Goal: Information Seeking & Learning: Learn about a topic

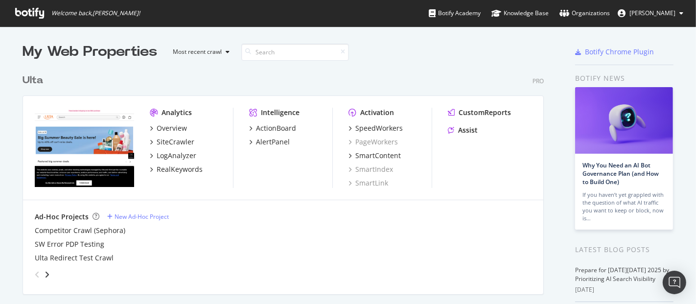
scroll to position [296, 679]
click at [361, 133] on div "SpeedWorkers PageWorkers SmartContent SmartIndex SmartLink" at bounding box center [390, 155] width 83 height 65
click at [366, 128] on div "SpeedWorkers" at bounding box center [378, 128] width 47 height 10
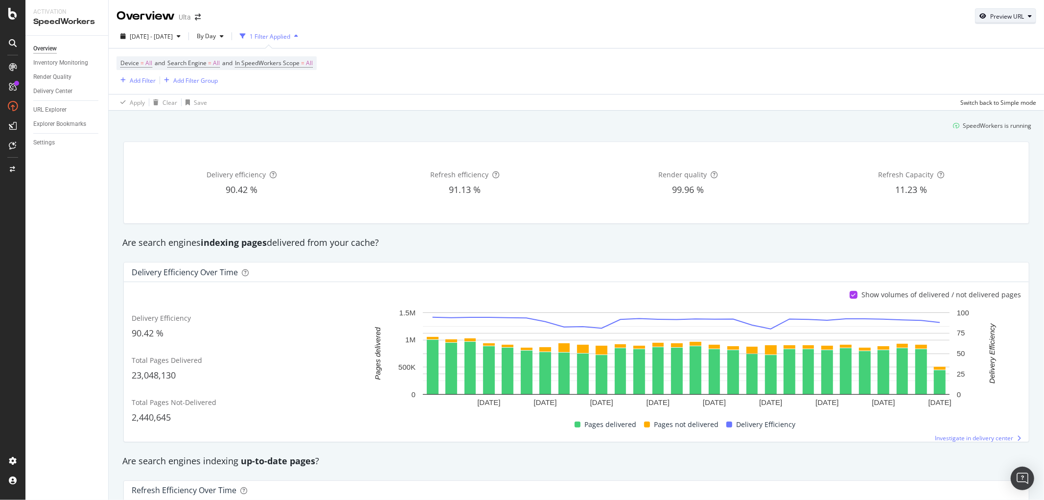
click at [696, 11] on div "Preview URL" at bounding box center [1006, 16] width 60 height 14
click at [696, 63] on input "url" at bounding box center [967, 61] width 107 height 17
paste input "[URL][DOMAIN_NAME]"
type input "[URL][DOMAIN_NAME]"
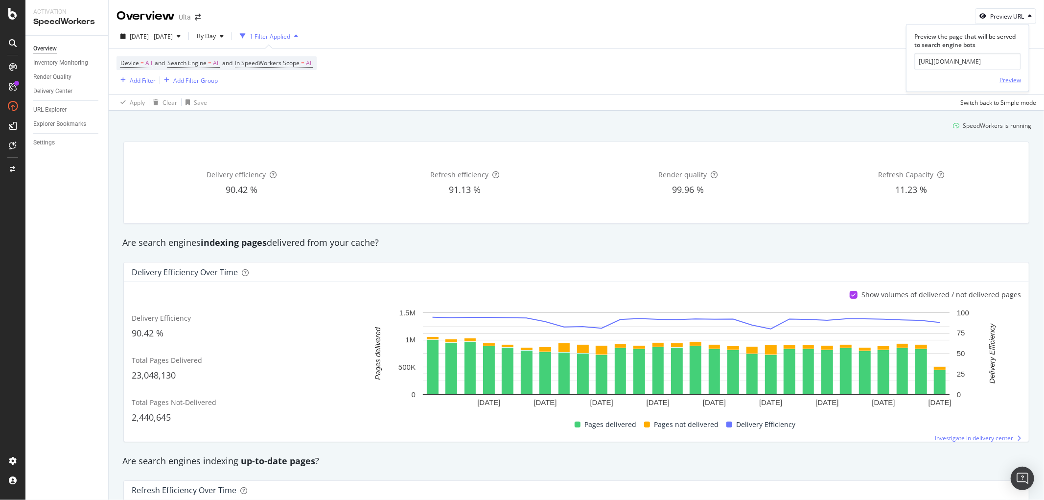
click at [696, 80] on div "Preview" at bounding box center [1011, 80] width 22 height 8
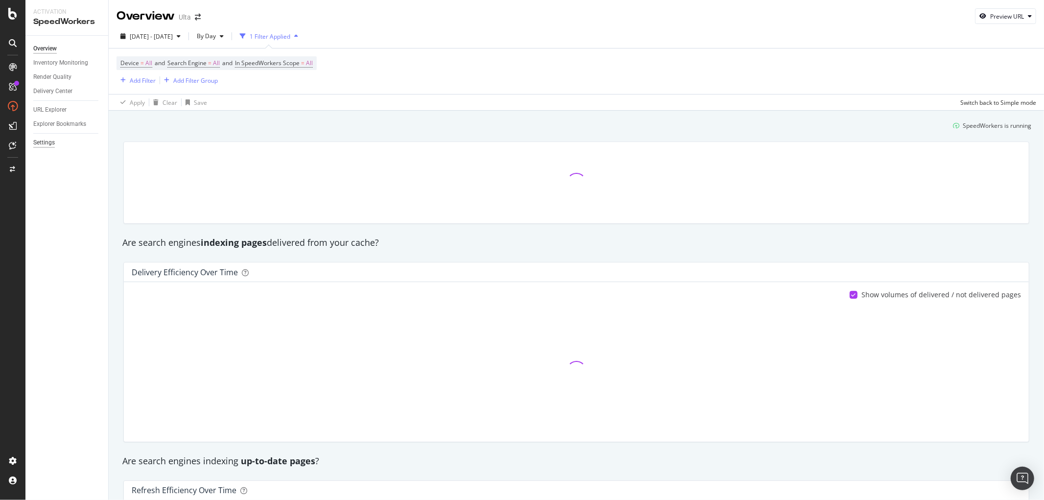
click at [40, 140] on div "Settings" at bounding box center [44, 143] width 22 height 10
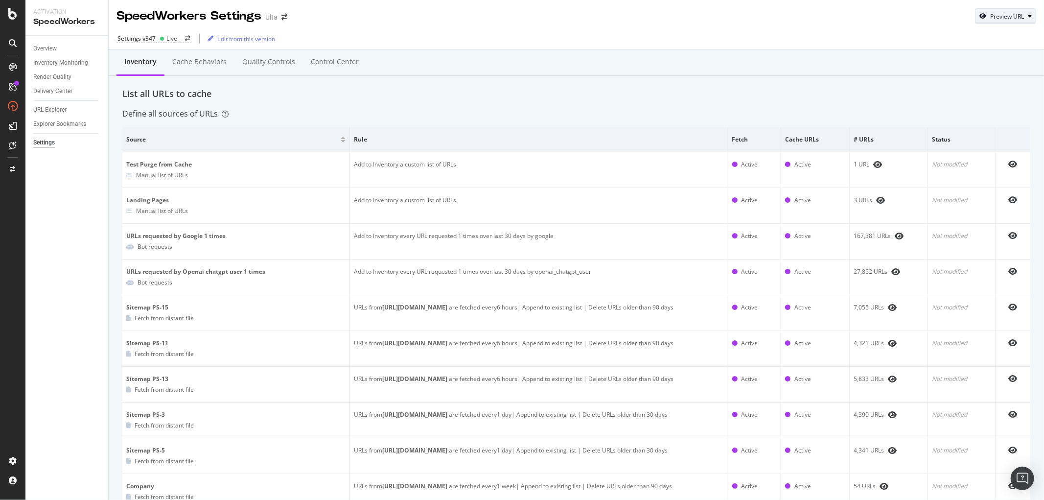
drag, startPoint x: 1011, startPoint y: 13, endPoint x: 1001, endPoint y: 22, distance: 13.5
click at [696, 13] on div "Preview URL" at bounding box center [1007, 16] width 34 height 8
click at [696, 62] on input "url" at bounding box center [967, 61] width 107 height 17
paste input "[URL][DOMAIN_NAME]"
type input "[URL][DOMAIN_NAME]"
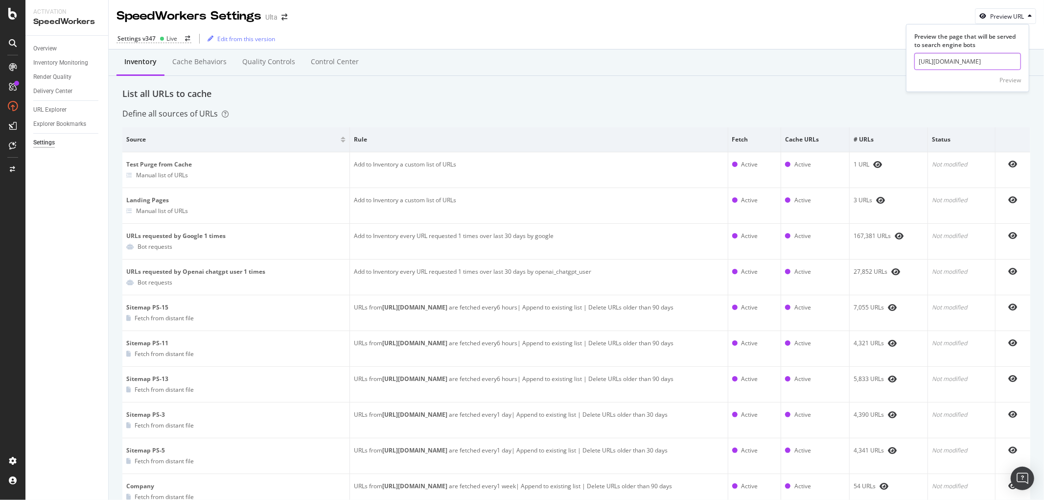
scroll to position [0, 108]
click button "Preview" at bounding box center [1011, 80] width 22 height 16
click at [696, 11] on div "Preview URL" at bounding box center [1006, 16] width 60 height 14
click at [696, 68] on input "url" at bounding box center [967, 61] width 107 height 17
paste input "[URL][DOMAIN_NAME]"
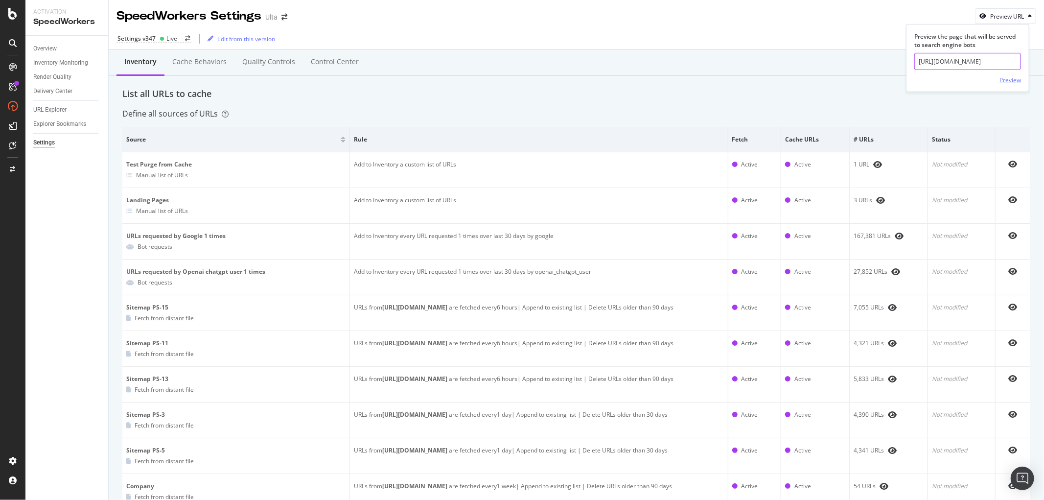
scroll to position [0, 118]
type input "[URL][DOMAIN_NAME]"
click at [696, 77] on div "Preview" at bounding box center [1011, 80] width 22 height 8
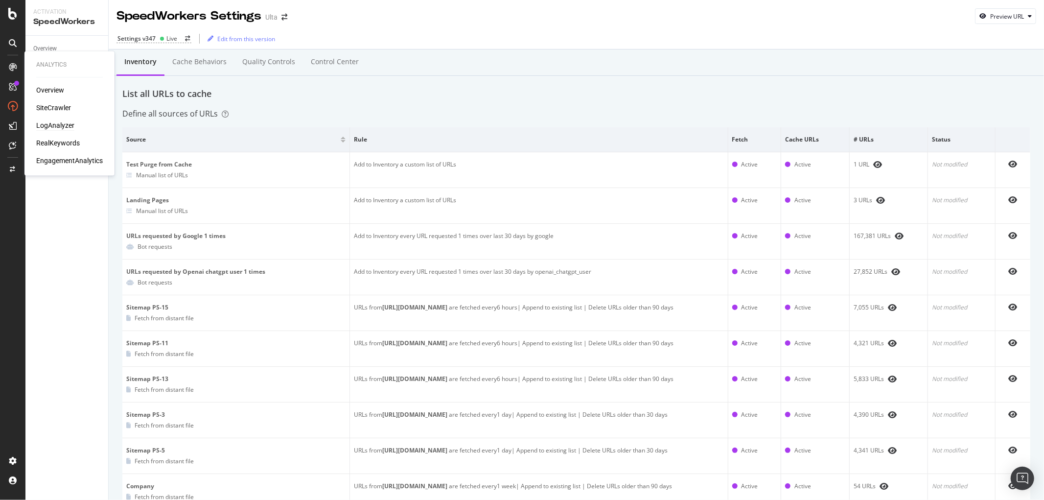
click at [58, 131] on div "Overview SiteCrawler LogAnalyzer RealKeywords EngagementAnalytics" at bounding box center [69, 126] width 67 height 80
click at [57, 126] on div "LogAnalyzer" at bounding box center [55, 126] width 38 height 10
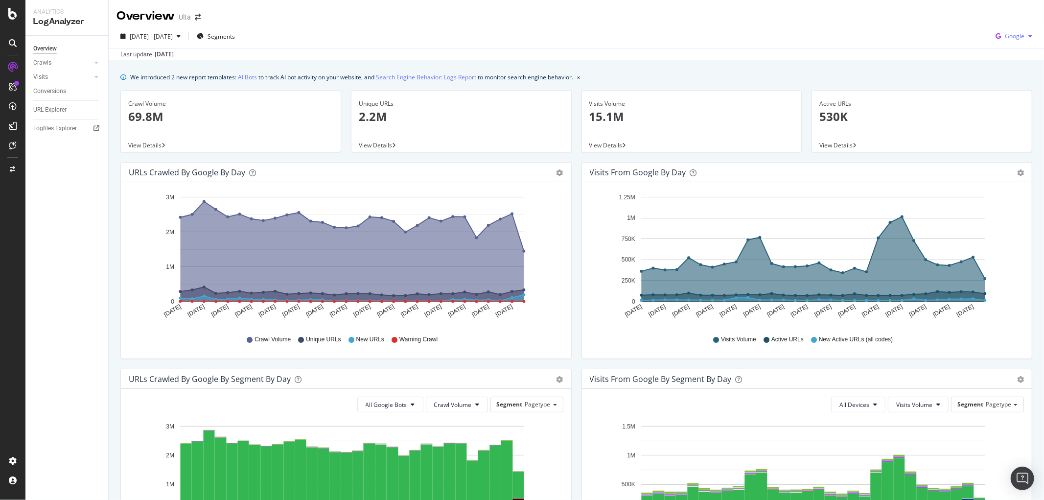
click at [696, 38] on span "Google" at bounding box center [1015, 36] width 20 height 8
click at [696, 88] on span "OpenAI" at bounding box center [1014, 92] width 36 height 9
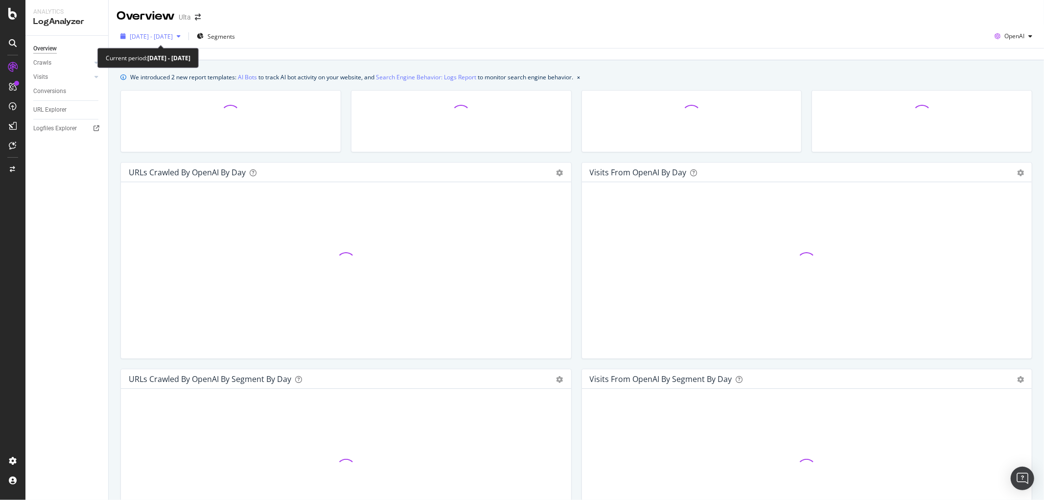
click at [173, 36] on span "[DATE] - [DATE]" at bounding box center [151, 36] width 43 height 8
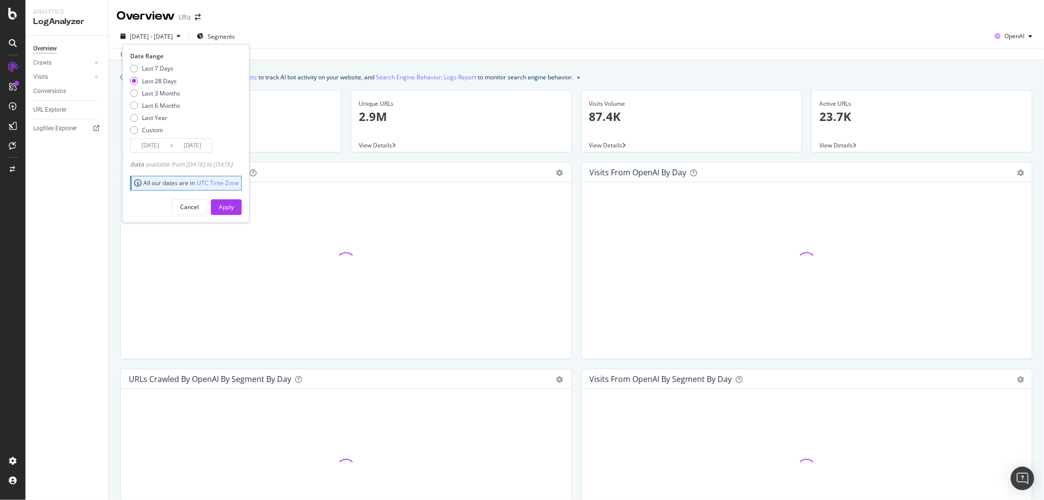
click at [152, 145] on input "[DATE]" at bounding box center [150, 146] width 39 height 14
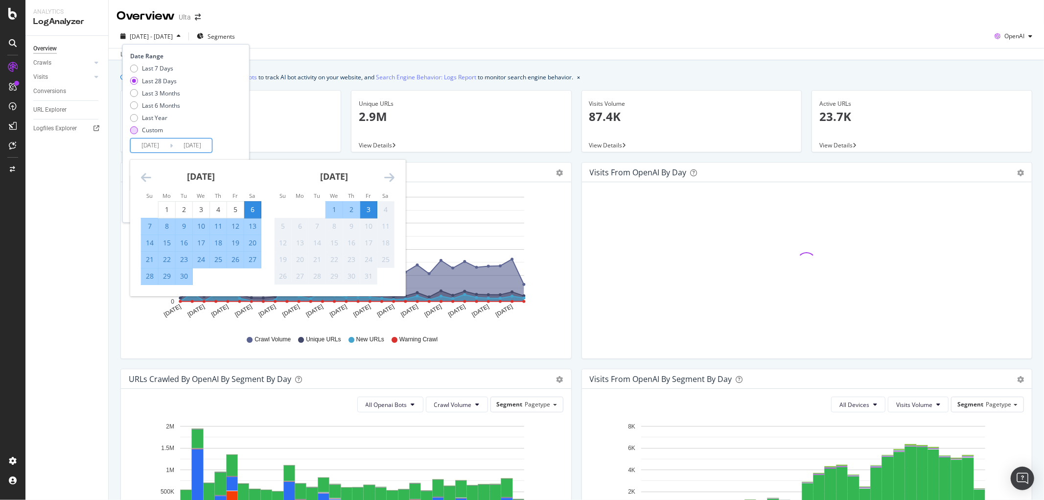
click at [133, 129] on div "Custom" at bounding box center [134, 130] width 8 height 8
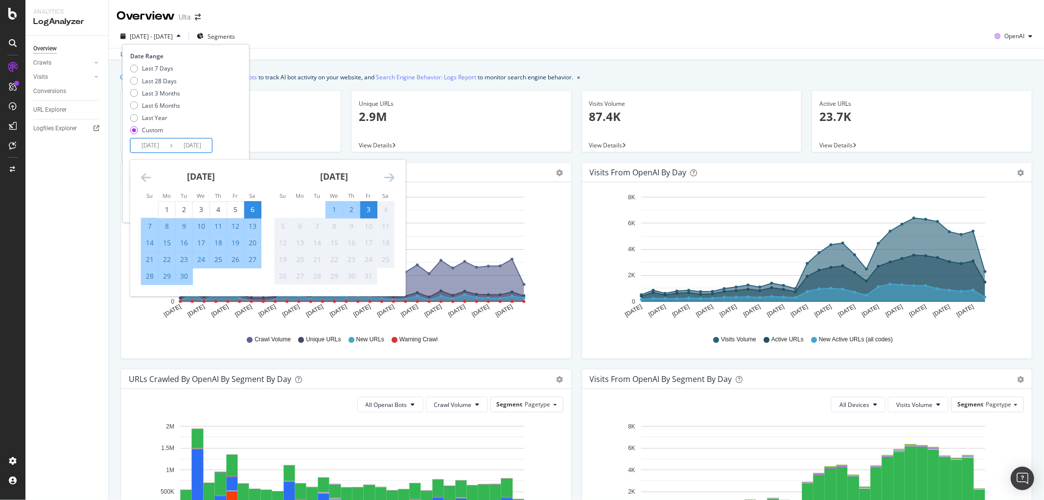
click at [164, 145] on input "[DATE]" at bounding box center [150, 146] width 39 height 14
type input "[DATE]"
drag, startPoint x: 235, startPoint y: 148, endPoint x: 246, endPoint y: 145, distance: 10.7
click at [239, 145] on div "Date Range Last 7 Days Last 28 Days Last 3 Months Last 6 Months Last Year Custo…" at bounding box center [184, 102] width 109 height 101
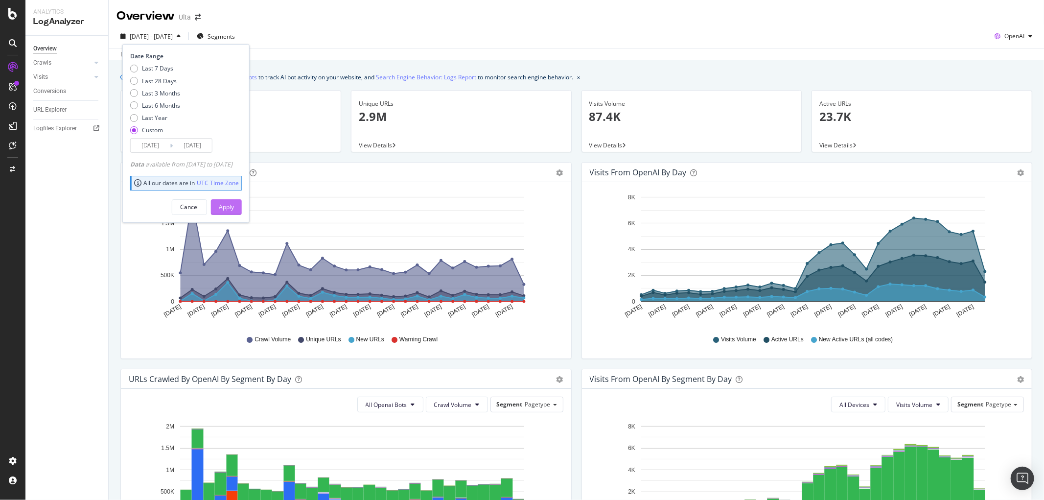
type input "[DATE]"
click at [234, 207] on div "Apply" at bounding box center [226, 207] width 15 height 8
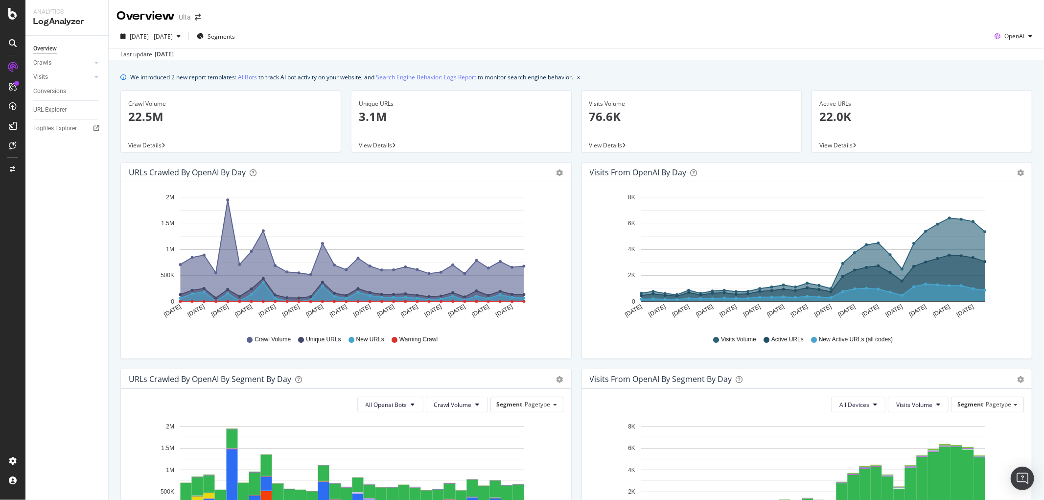
click at [92, 72] on div "Visits" at bounding box center [70, 77] width 75 height 14
click at [94, 74] on icon at bounding box center [96, 77] width 4 height 6
click at [60, 89] on div "Daily Distribution" at bounding box center [61, 91] width 46 height 10
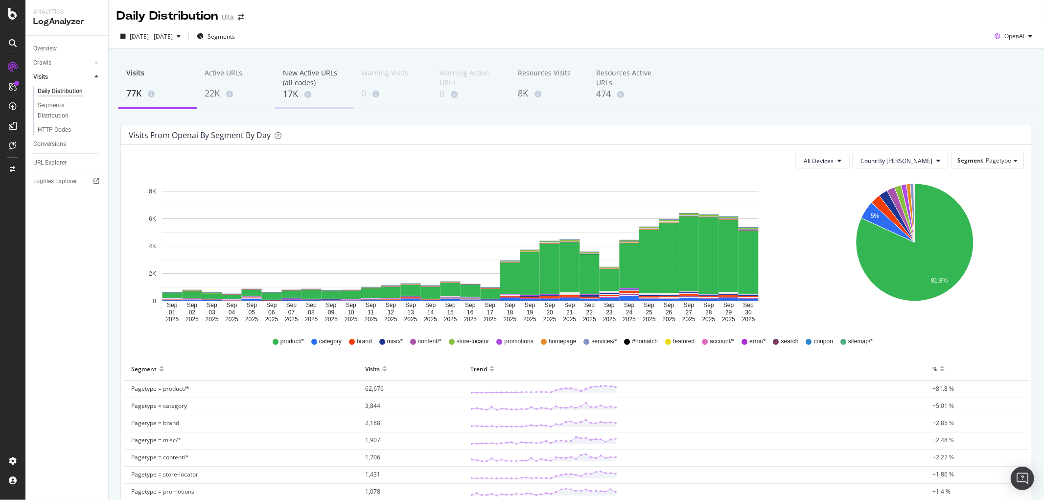
click at [286, 92] on div "17K" at bounding box center [314, 94] width 63 height 13
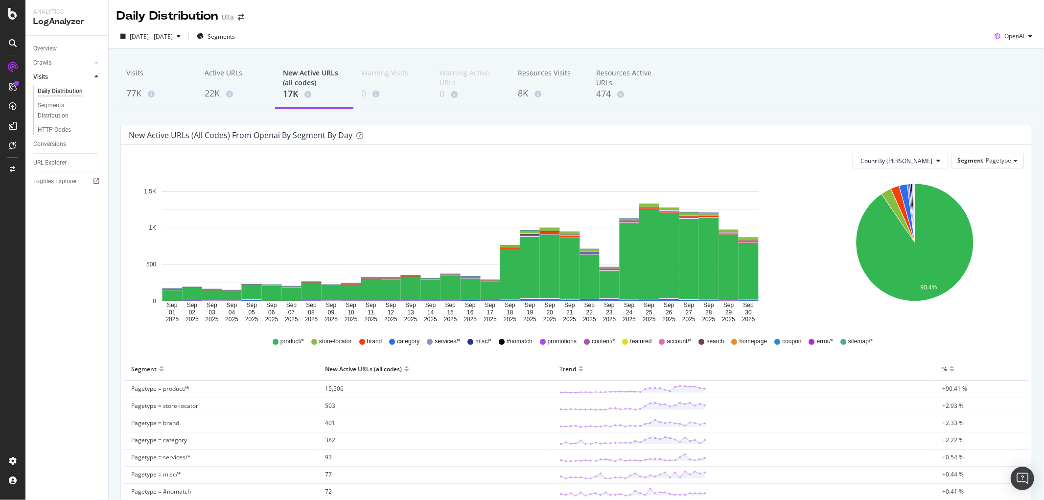
click at [696, 20] on div "Daily Distribution Ulta" at bounding box center [576, 12] width 935 height 24
click at [696, 17] on div "Daily Distribution Ulta" at bounding box center [576, 12] width 935 height 24
click at [648, 241] on rect "A chart." at bounding box center [649, 254] width 20 height 91
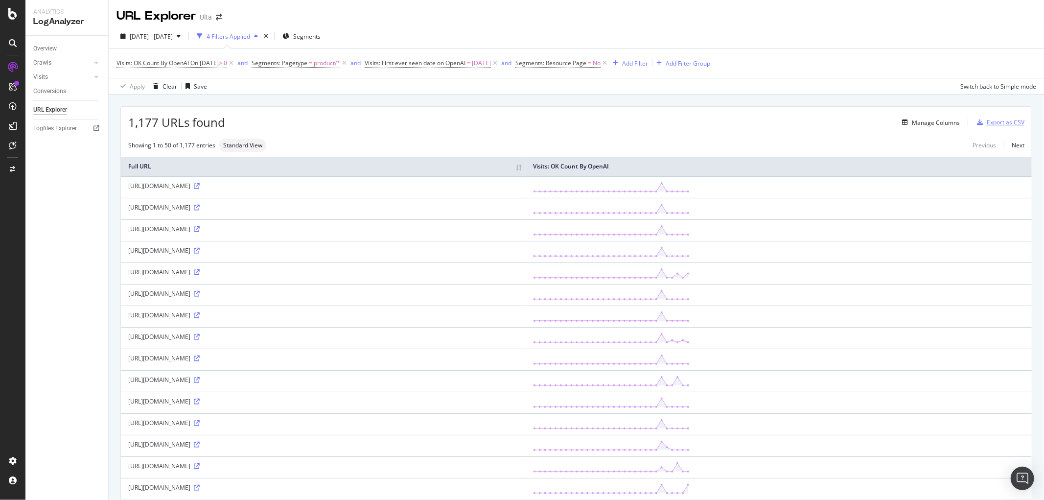
click at [696, 120] on div "Export as CSV" at bounding box center [1006, 122] width 38 height 8
click at [696, 123] on div "Export as CSV" at bounding box center [1006, 122] width 38 height 8
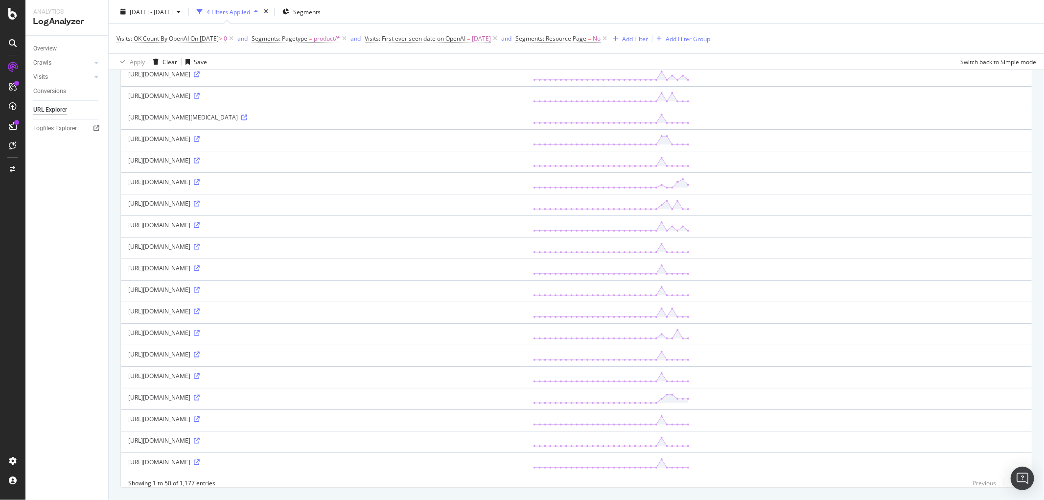
scroll to position [812, 0]
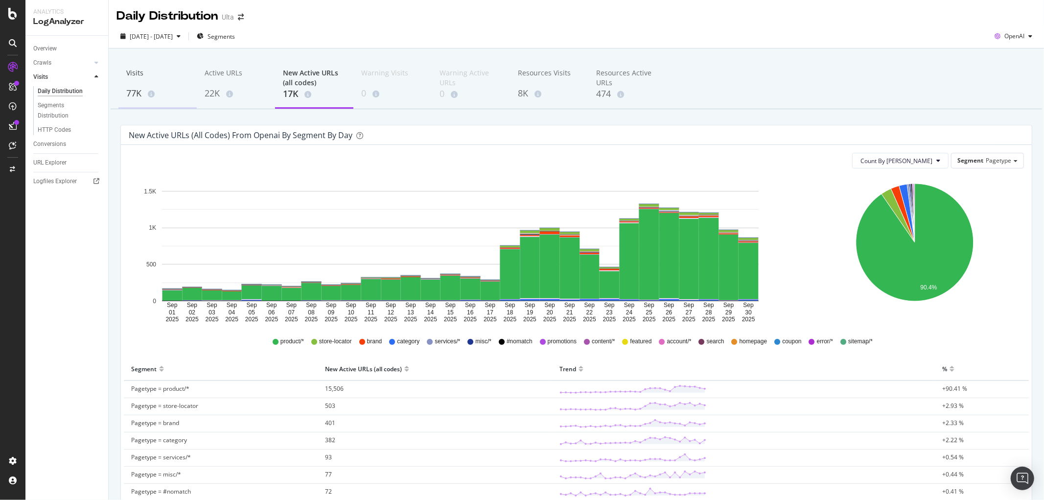
click at [137, 87] on div "77K" at bounding box center [157, 93] width 63 height 13
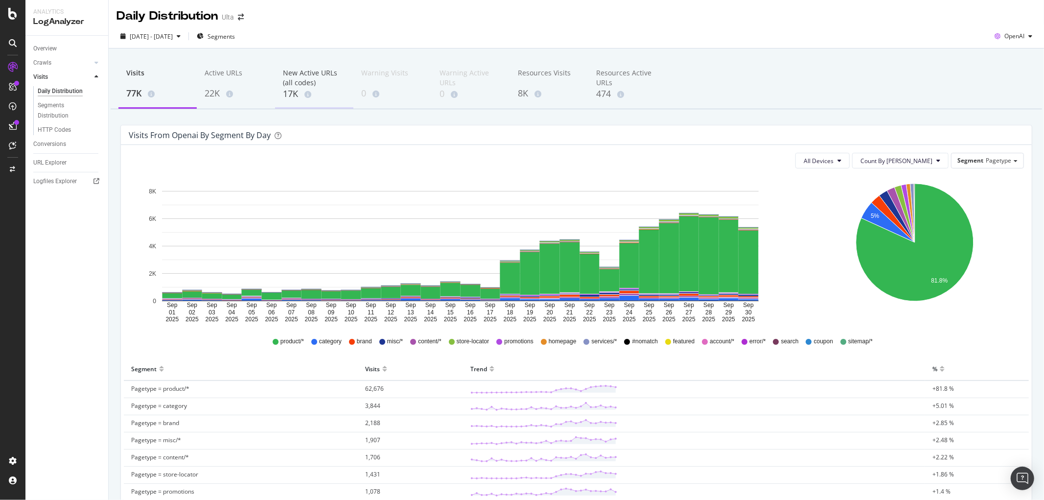
click at [292, 80] on div "New Active URLs (all codes)" at bounding box center [314, 78] width 63 height 20
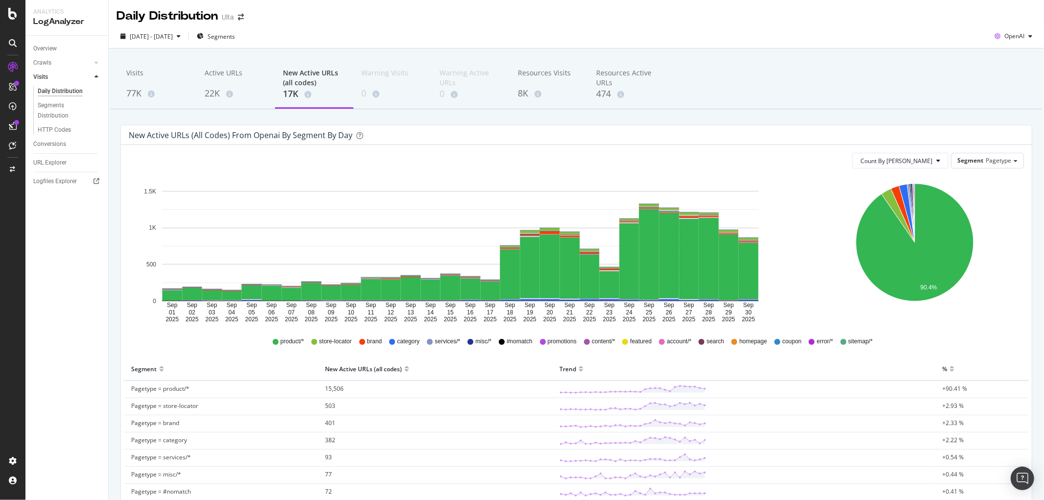
drag, startPoint x: 152, startPoint y: 86, endPoint x: 479, endPoint y: 186, distance: 341.6
click at [152, 87] on div "Visits 77K" at bounding box center [157, 84] width 78 height 48
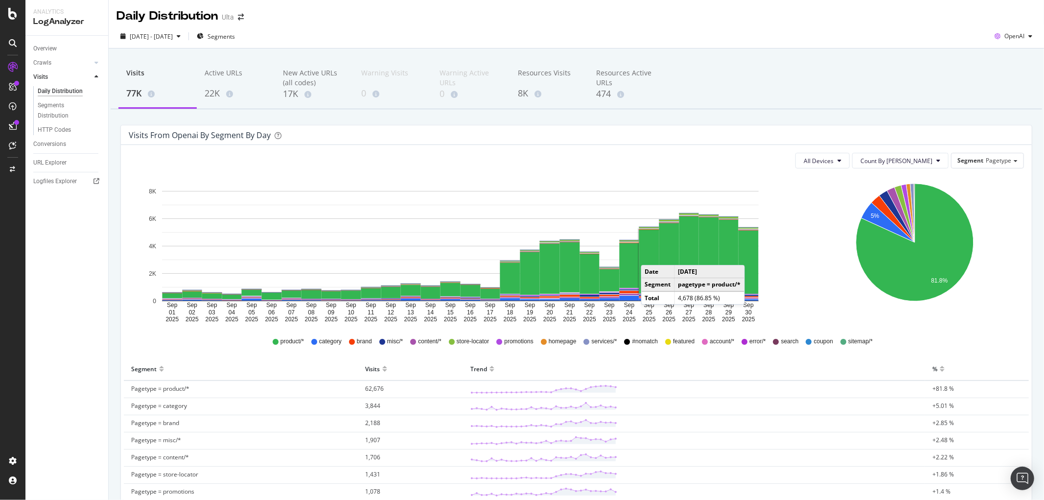
click at [651, 256] on rect "A chart." at bounding box center [649, 262] width 20 height 64
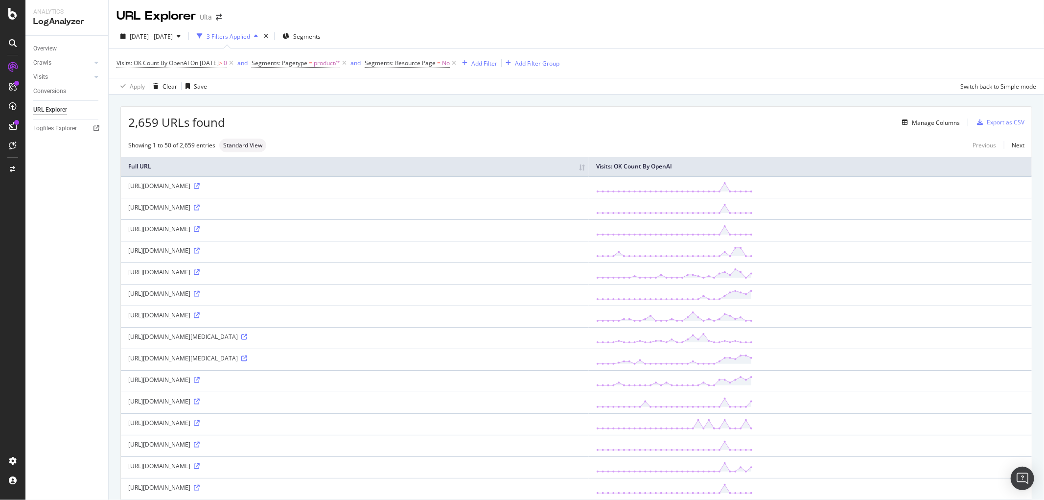
drag, startPoint x: 537, startPoint y: 295, endPoint x: 125, endPoint y: 296, distance: 412.2
click at [125, 296] on td "[URL][DOMAIN_NAME]" at bounding box center [355, 295] width 468 height 22
copy div "[URL][DOMAIN_NAME]"
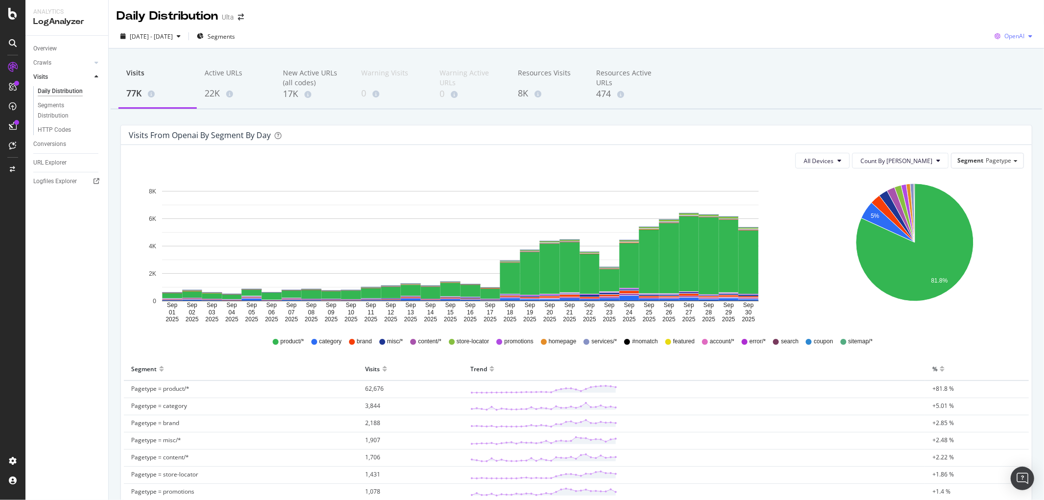
click at [696, 36] on span "OpenAI" at bounding box center [1014, 36] width 20 height 8
click at [696, 165] on button "All Devices" at bounding box center [822, 161] width 54 height 16
click at [696, 158] on icon at bounding box center [938, 161] width 4 height 6
click at [696, 157] on span "Pagetype" at bounding box center [998, 160] width 25 height 8
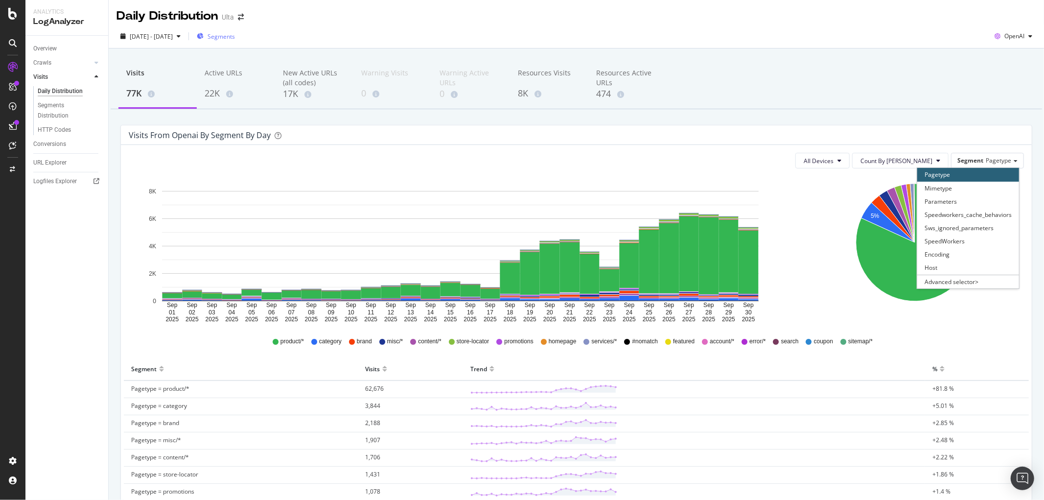
click at [235, 33] on span "Segments" at bounding box center [221, 36] width 27 height 8
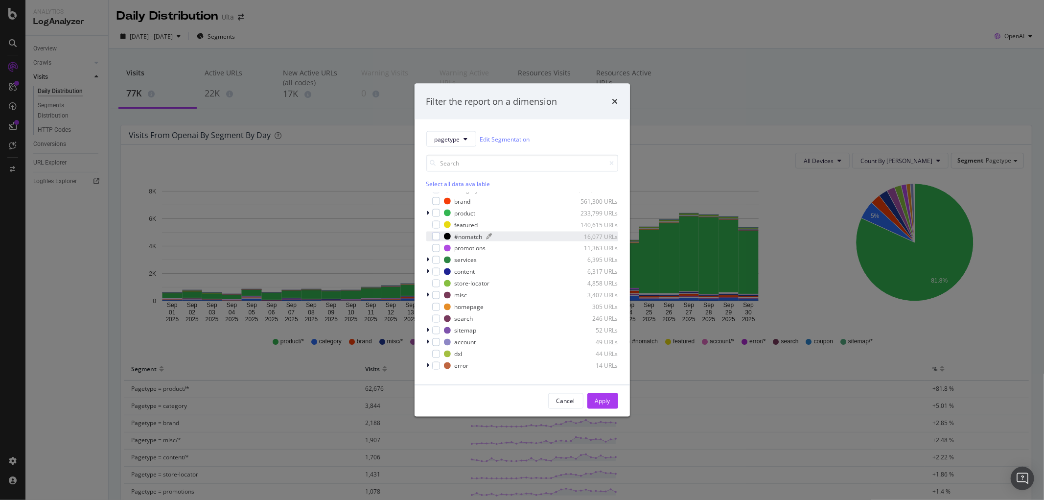
scroll to position [20, 0]
click at [569, 303] on div "Cancel" at bounding box center [566, 400] width 19 height 8
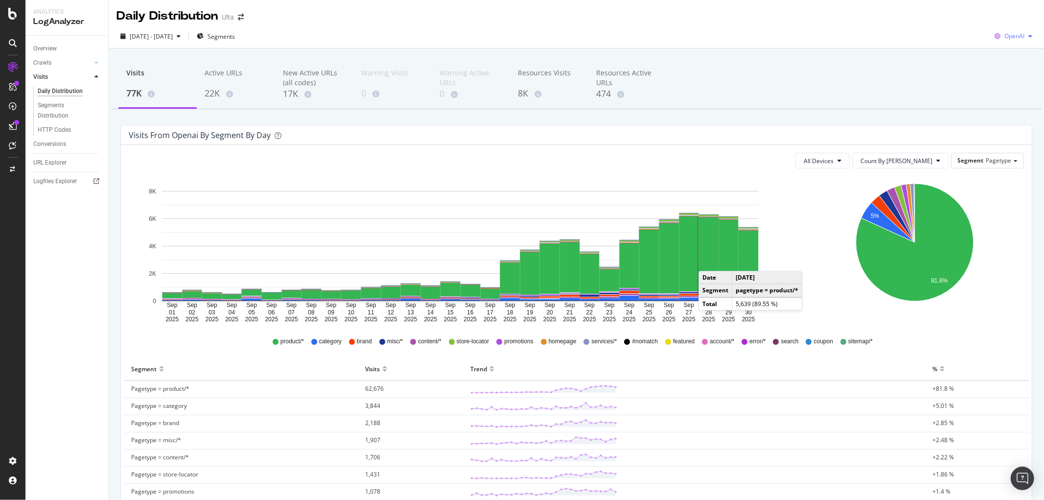
click at [696, 33] on icon "button" at bounding box center [998, 36] width 14 height 14
click at [696, 56] on span "Google" at bounding box center [1013, 55] width 36 height 9
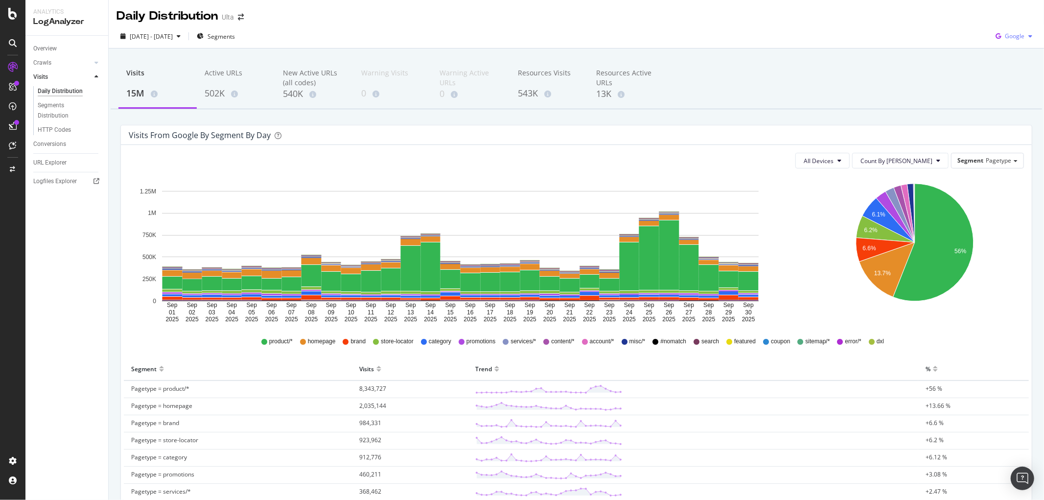
click at [696, 32] on div "Google" at bounding box center [1014, 36] width 45 height 15
click at [696, 96] on div "OpenAI" at bounding box center [1007, 92] width 68 height 14
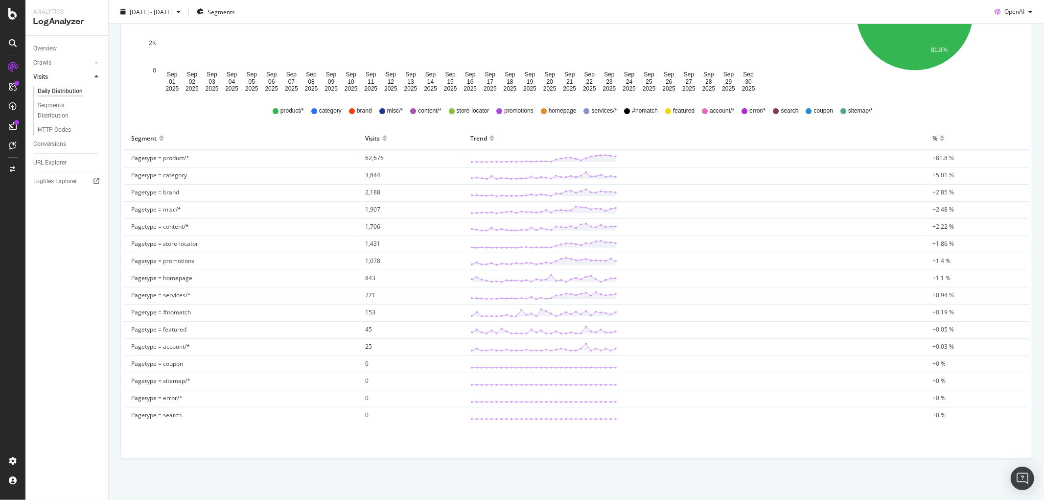
scroll to position [233, 0]
